Goal: Task Accomplishment & Management: Manage account settings

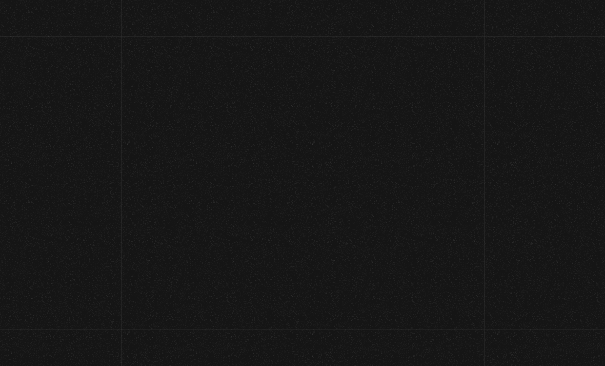
scroll to position [55, 0]
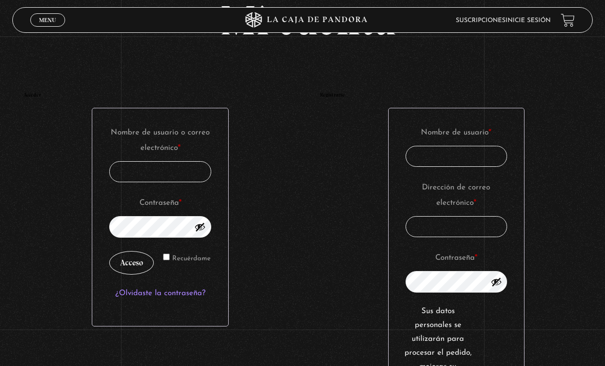
type input "Valu"
click at [132, 268] on button "Acceso" at bounding box center [131, 263] width 45 height 24
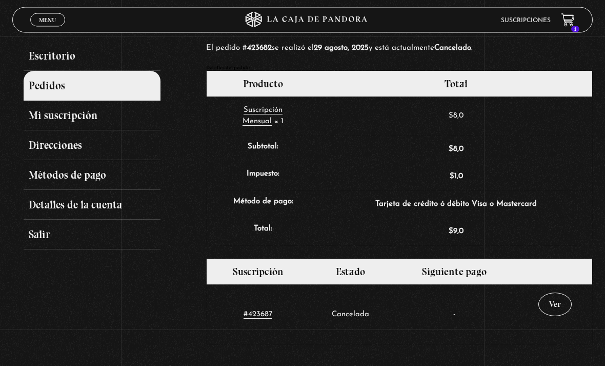
scroll to position [107, 0]
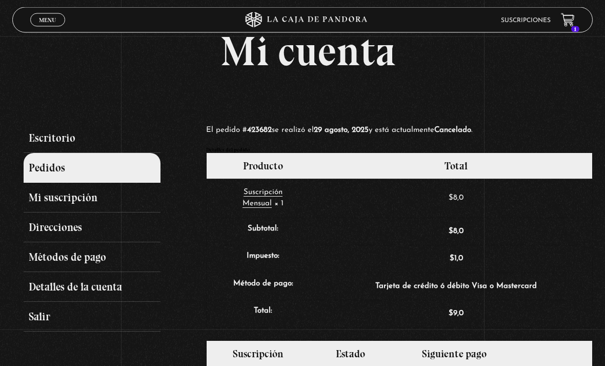
click at [38, 18] on link "Menu Cerrar" at bounding box center [47, 19] width 35 height 13
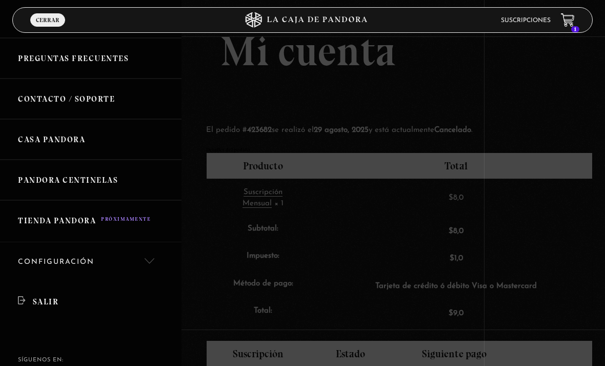
scroll to position [144, 0]
click at [22, 294] on link "Salir" at bounding box center [91, 302] width 182 height 39
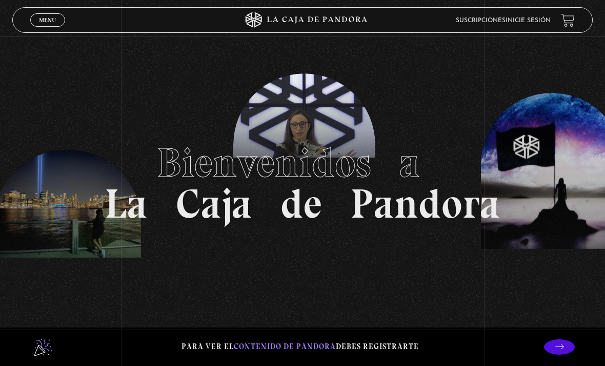
click at [45, 21] on span "Menu" at bounding box center [47, 20] width 17 height 6
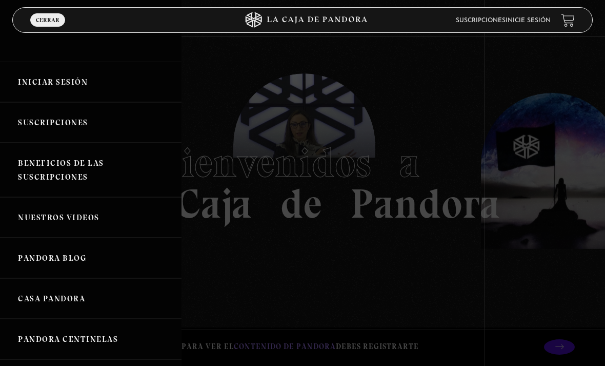
click at [43, 87] on link "Iniciar Sesión" at bounding box center [91, 82] width 182 height 41
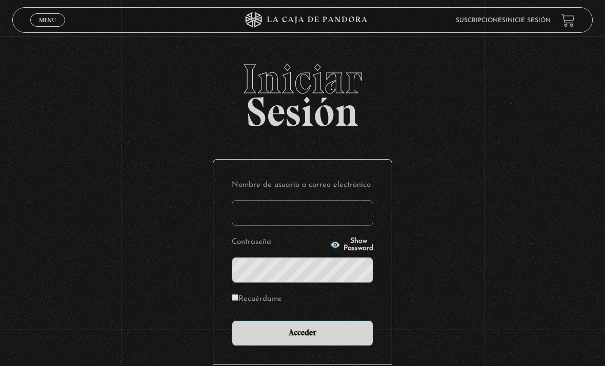
type input "Valu"
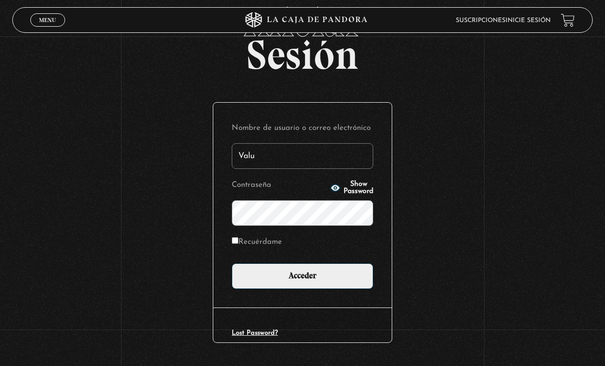
scroll to position [57, 0]
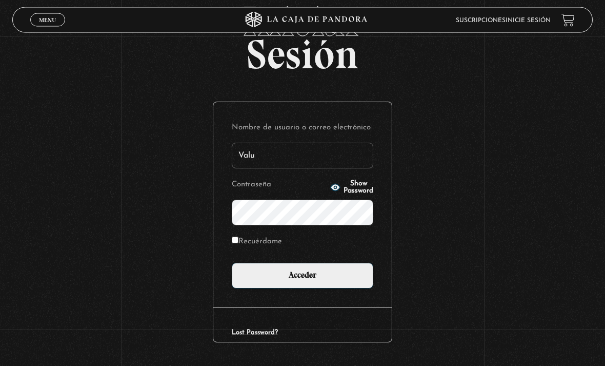
click at [341, 285] on input "Acceder" at bounding box center [303, 276] width 142 height 26
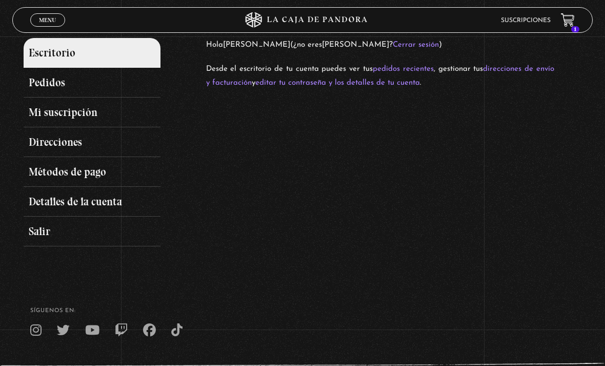
scroll to position [143, 0]
